Goal: Navigation & Orientation: Find specific page/section

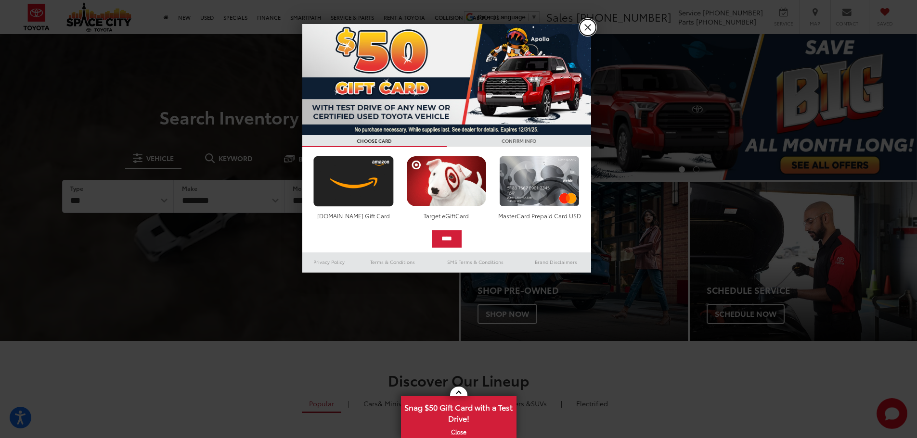
click at [588, 30] on link "X" at bounding box center [587, 27] width 16 height 16
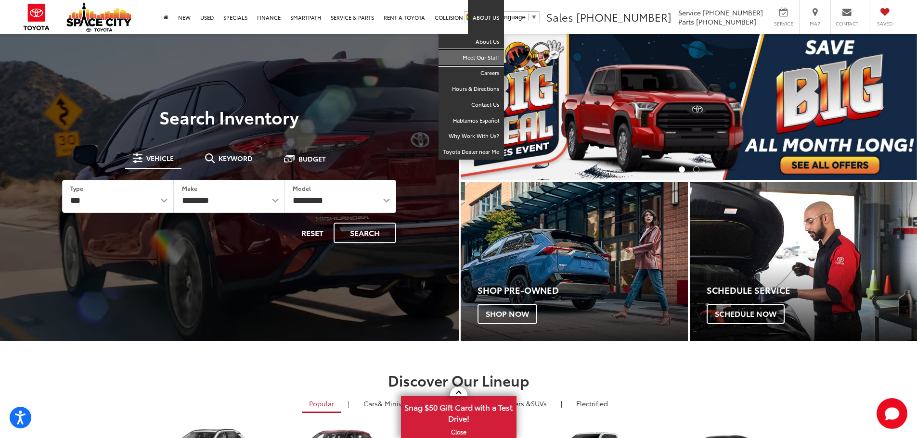
click at [494, 58] on link "Meet Our Staff" at bounding box center [470, 58] width 65 height 16
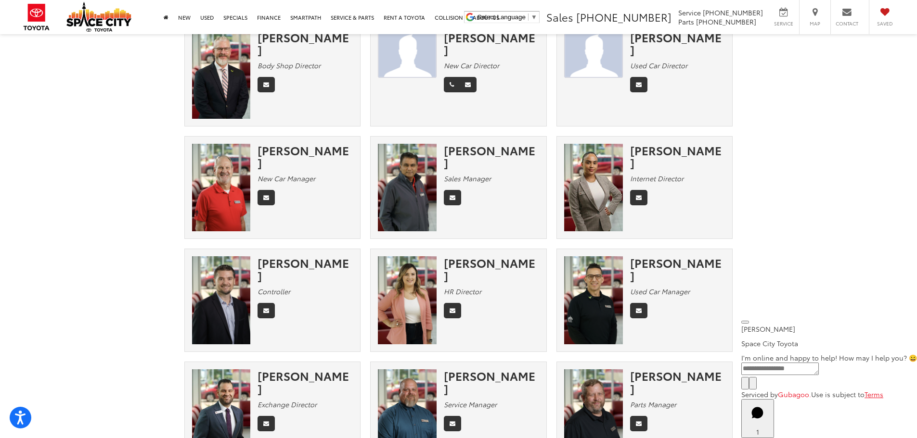
scroll to position [48, 0]
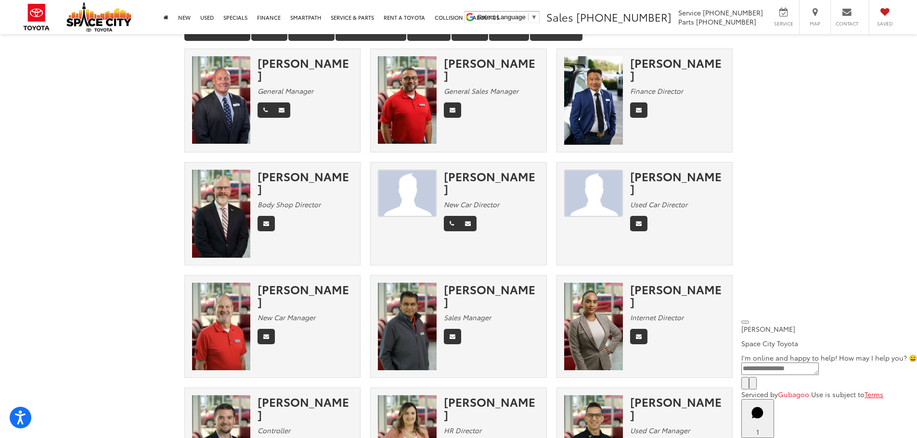
click at [801, 216] on section "Meet Our Staff Management Sales Finance Habla Español Service Parts Admin Colli…" at bounding box center [458, 413] width 917 height 854
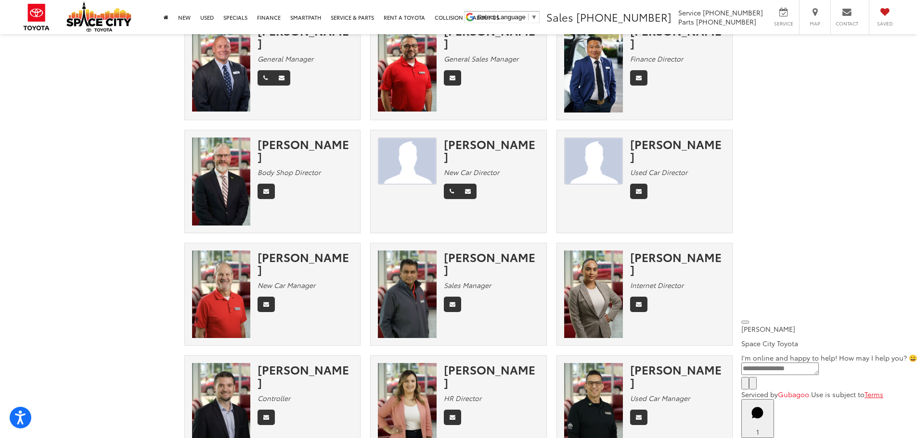
scroll to position [0, 0]
